Goal: Task Accomplishment & Management: Manage account settings

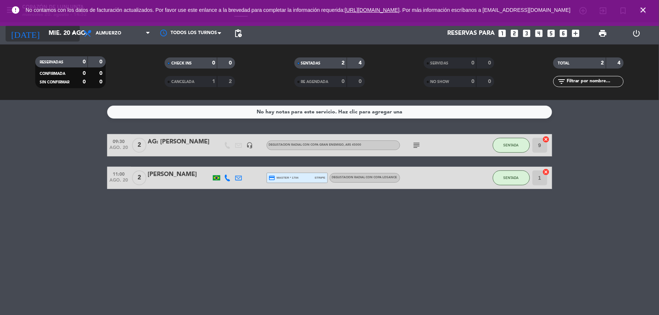
click at [60, 31] on input "mié. 20 ago." at bounding box center [84, 33] width 79 height 14
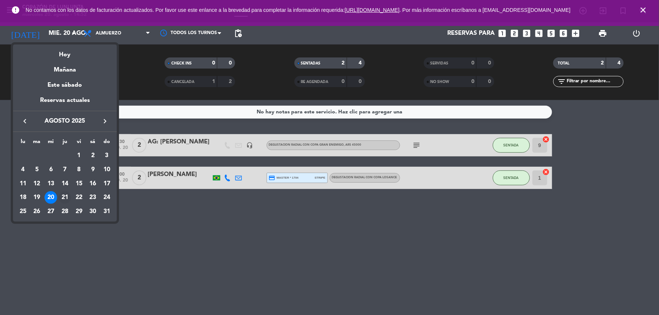
click at [63, 195] on div "21" at bounding box center [65, 197] width 13 height 13
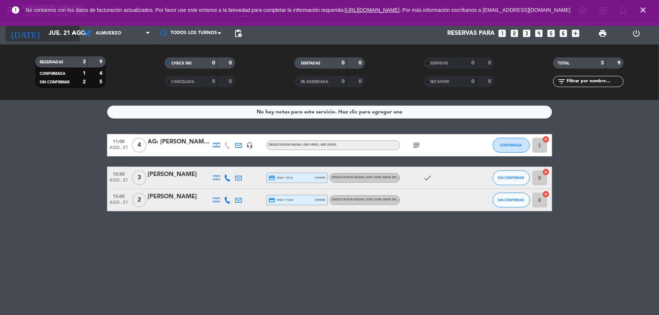
click at [45, 38] on input "jue. 21 ago." at bounding box center [84, 33] width 79 height 14
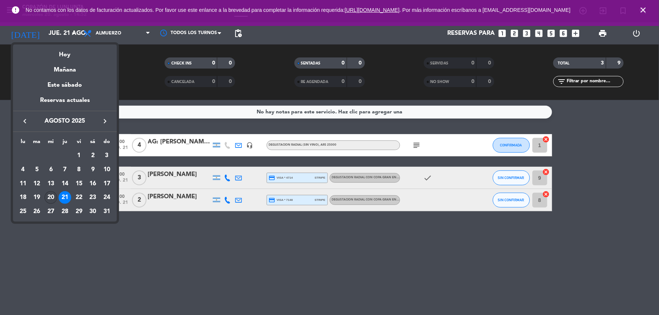
click at [50, 197] on div "20" at bounding box center [51, 197] width 13 height 13
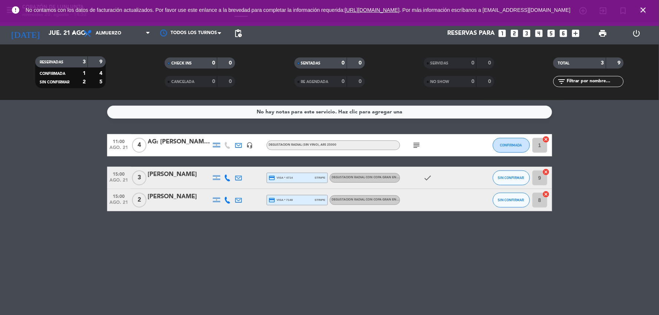
type input "mié. 20 ago."
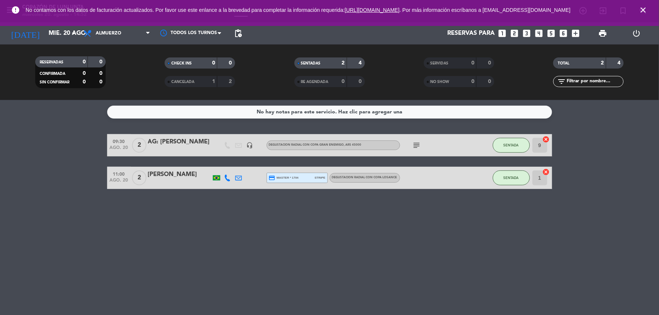
click at [659, 191] on div "No hay notas para este servicio. Haz clic para agregar una 09:30 ago. 20 2 AG: …" at bounding box center [329, 207] width 659 height 215
